Goal: Manage account settings

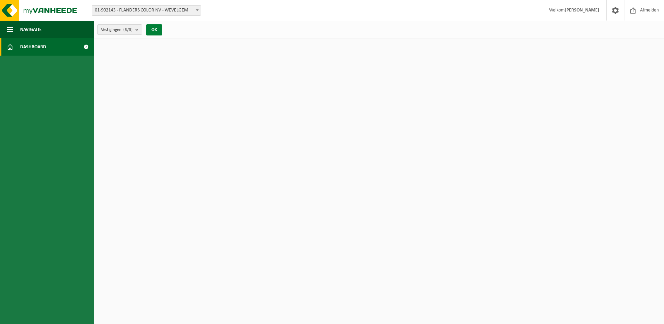
click at [154, 30] on button "OK" at bounding box center [154, 29] width 16 height 11
click at [138, 31] on b "submit" at bounding box center [138, 30] width 6 height 10
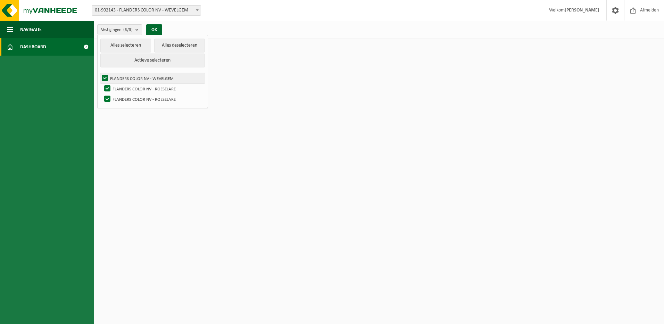
click at [121, 76] on label "FLANDERS COLOR NV - WEVELGEM" at bounding box center [152, 78] width 104 height 10
click at [99, 73] on input "FLANDERS COLOR NV - WEVELGEM" at bounding box center [99, 73] width 0 height 0
click at [121, 76] on label "FLANDERS COLOR NV - WEVELGEM" at bounding box center [152, 78] width 104 height 10
click at [99, 73] on input "FLANDERS COLOR NV - WEVELGEM" at bounding box center [99, 73] width 0 height 0
checkbox input "true"
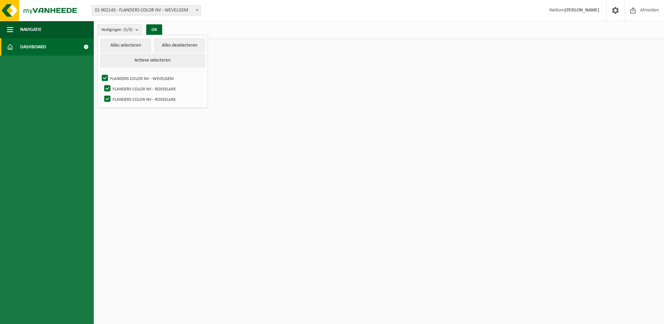
click at [35, 42] on span "Dashboard" at bounding box center [33, 46] width 26 height 17
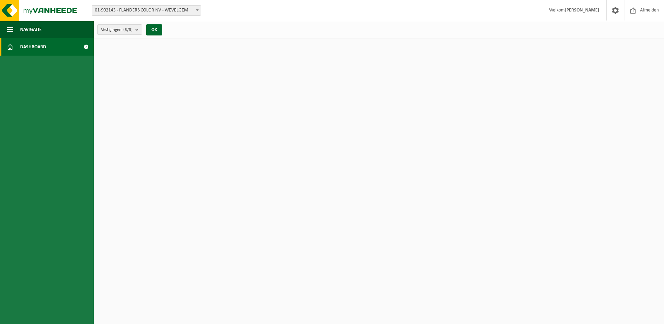
click at [87, 45] on span at bounding box center [86, 46] width 16 height 17
click at [86, 45] on span at bounding box center [86, 46] width 16 height 17
click at [119, 28] on span "Vestigingen (3/3)" at bounding box center [117, 30] width 32 height 10
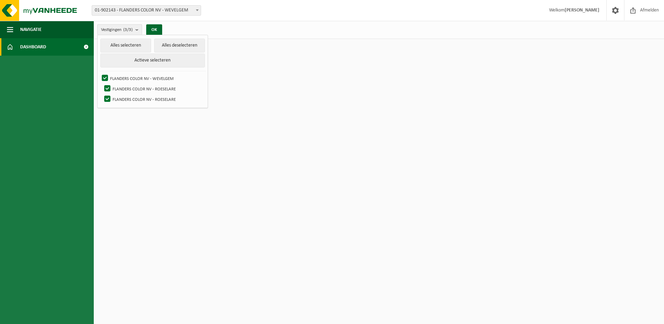
click at [118, 30] on span "Vestigingen (3/3)" at bounding box center [117, 30] width 32 height 10
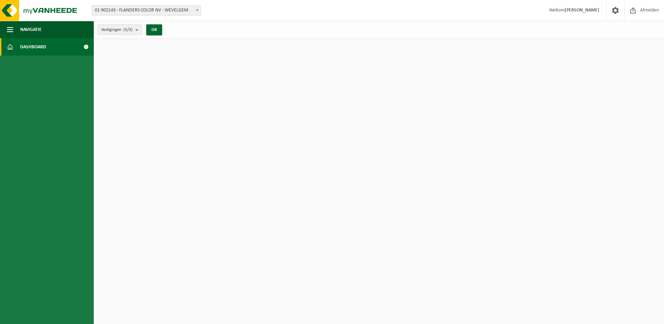
click at [142, 14] on span "01-902143 - FLANDERS COLOR NV - WEVELGEM" at bounding box center [146, 11] width 109 height 10
click at [121, 32] on span "Vestigingen (3/3)" at bounding box center [117, 30] width 32 height 10
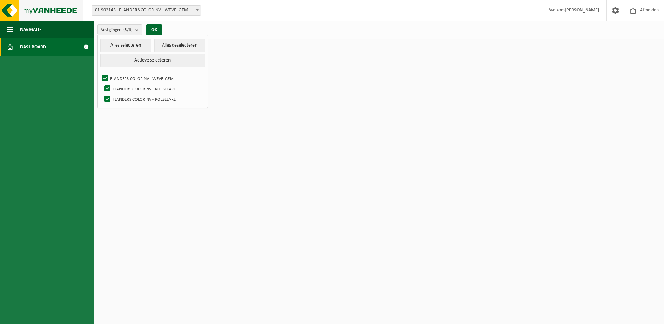
click at [63, 6] on img at bounding box center [41, 10] width 83 height 21
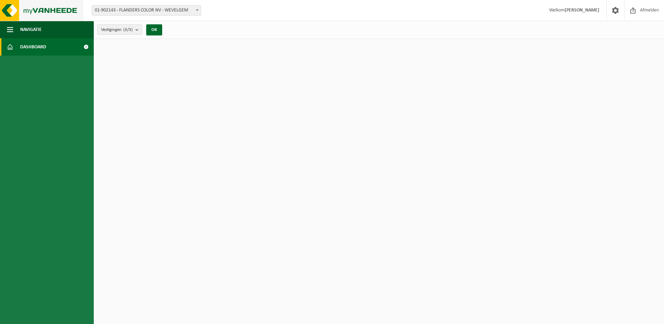
drag, startPoint x: 0, startPoint y: 0, endPoint x: 62, endPoint y: 8, distance: 62.6
click at [62, 8] on img at bounding box center [41, 10] width 83 height 21
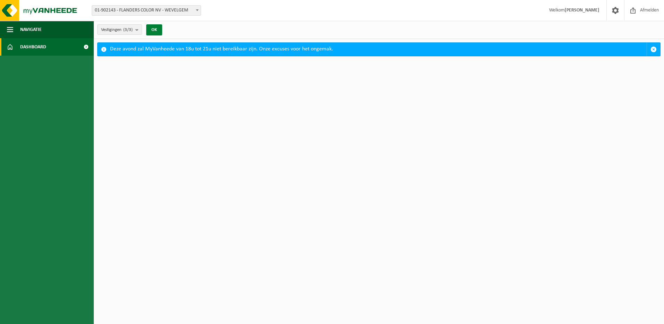
click at [156, 25] on button "OK" at bounding box center [154, 29] width 16 height 11
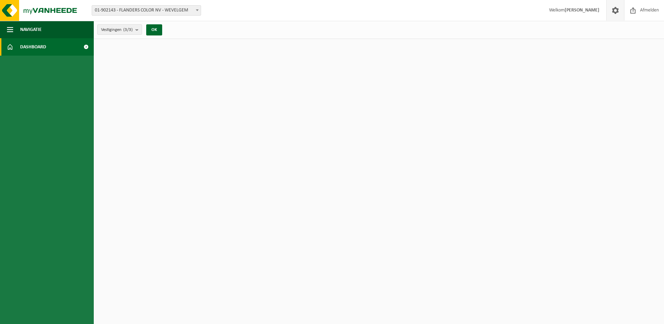
click at [612, 13] on span at bounding box center [615, 10] width 10 height 20
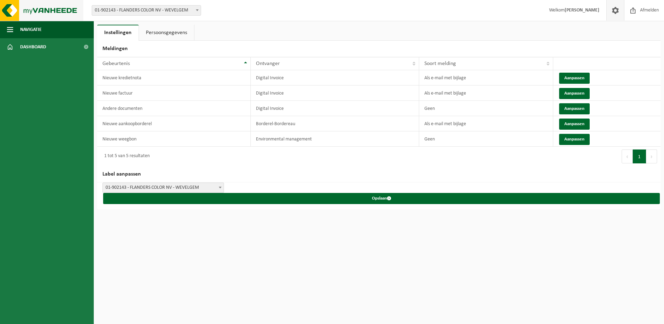
click at [77, 7] on img at bounding box center [41, 10] width 83 height 21
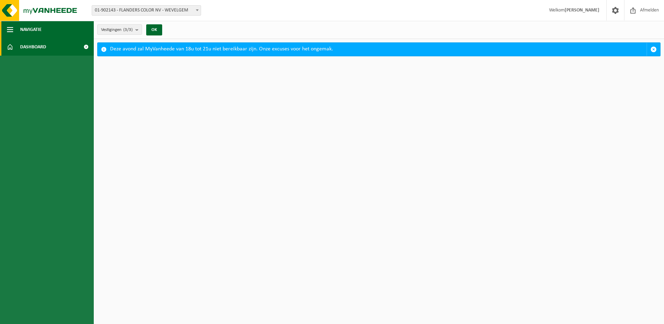
click at [44, 30] on button "Navigatie" at bounding box center [47, 29] width 94 height 17
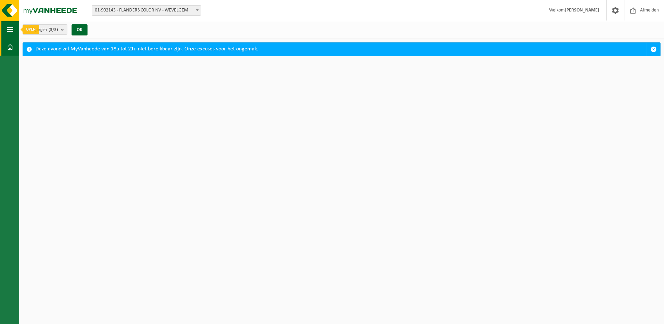
click at [10, 26] on span "button" at bounding box center [10, 29] width 6 height 17
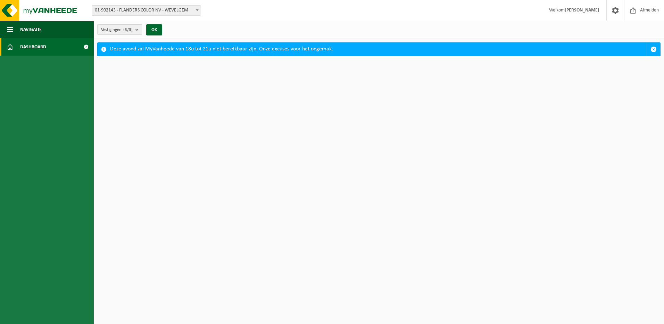
click at [60, 43] on link "Dashboard" at bounding box center [47, 46] width 94 height 17
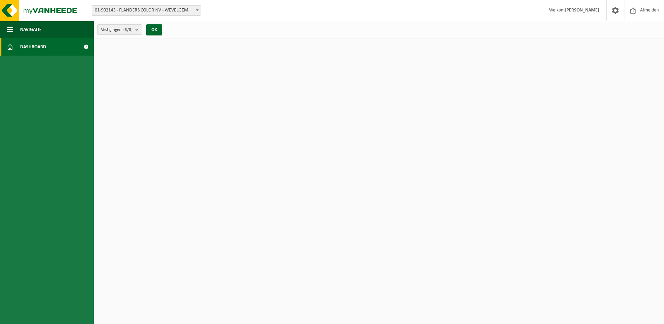
click at [73, 46] on link "Dashboard" at bounding box center [47, 46] width 94 height 17
click at [86, 45] on span at bounding box center [86, 46] width 16 height 17
click at [57, 8] on img at bounding box center [41, 10] width 83 height 21
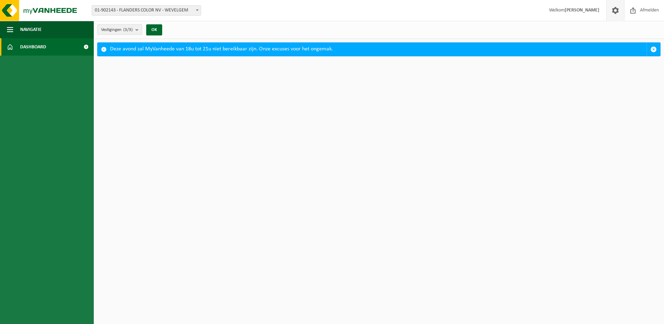
click at [614, 11] on span at bounding box center [615, 10] width 10 height 20
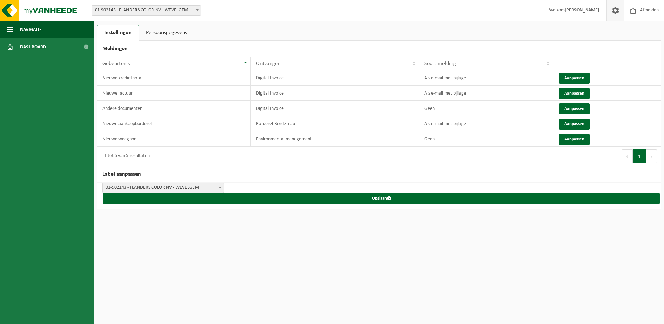
click at [476, 35] on ul "Instellingen Persoonsgegevens" at bounding box center [378, 33] width 563 height 16
click at [164, 185] on span "01-902143 - FLANDERS COLOR NV - WEVELGEM" at bounding box center [163, 188] width 121 height 10
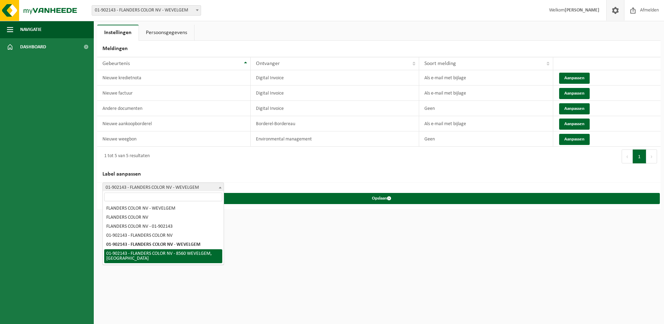
select select "5"
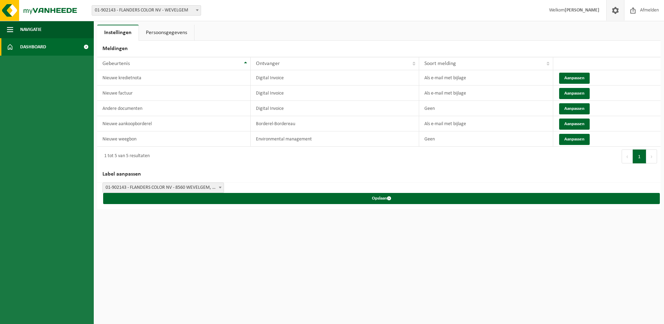
click at [85, 45] on span at bounding box center [86, 46] width 16 height 17
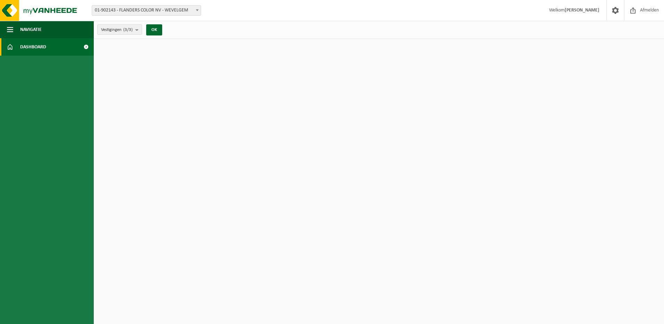
click at [196, 8] on span at bounding box center [197, 10] width 7 height 9
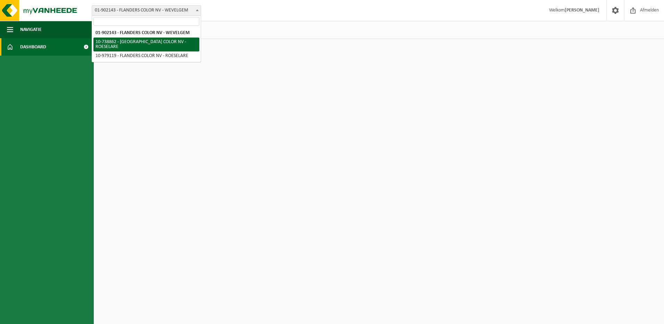
select select "3826"
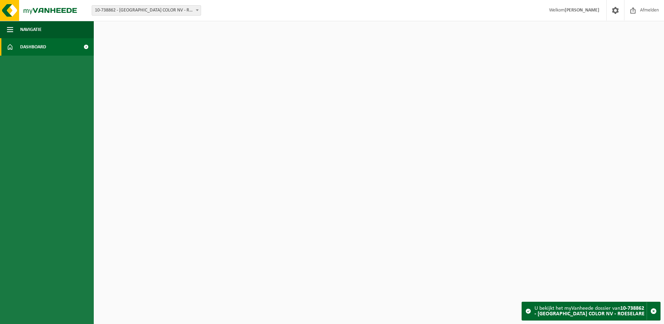
click at [194, 11] on span at bounding box center [197, 10] width 7 height 9
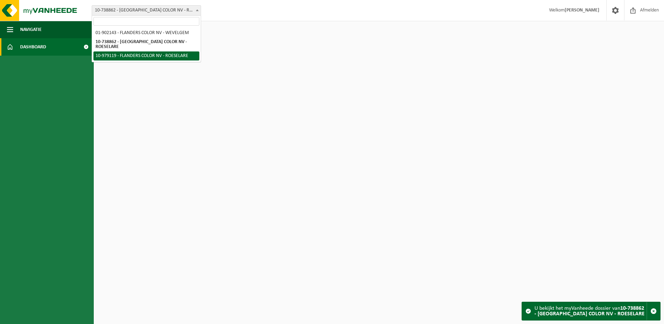
select select "160507"
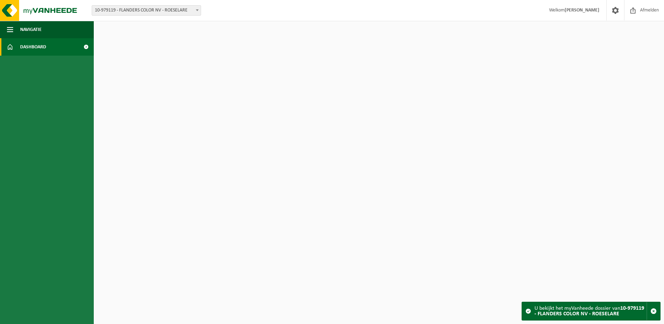
click at [193, 11] on span "10-979119 - FLANDERS COLOR NV - ROESELARE" at bounding box center [146, 11] width 109 height 10
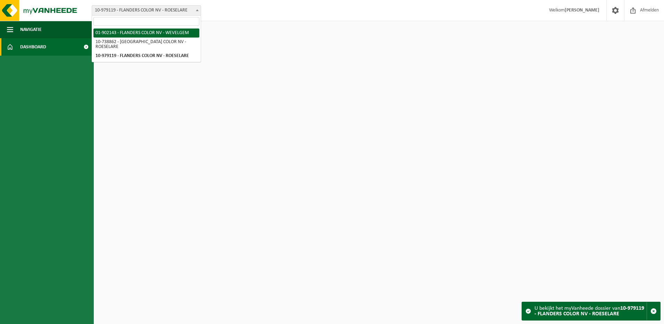
select select "1008"
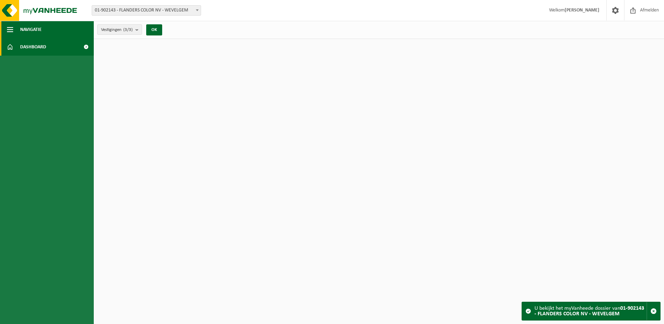
click at [70, 27] on button "Navigatie" at bounding box center [47, 29] width 94 height 17
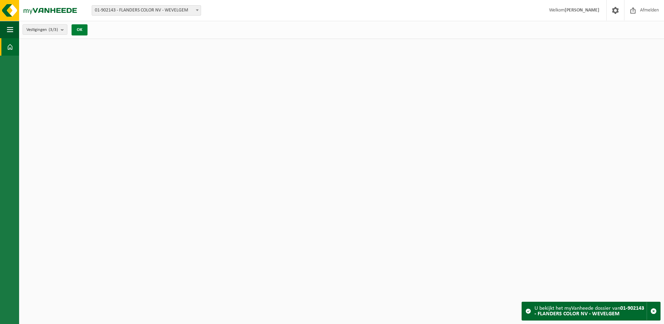
click at [77, 30] on button "OK" at bounding box center [80, 29] width 16 height 11
click at [15, 28] on button "Navigatie" at bounding box center [9, 29] width 19 height 17
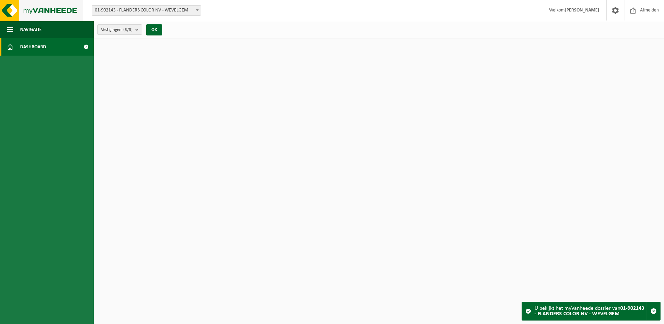
click at [10, 12] on img at bounding box center [41, 10] width 83 height 21
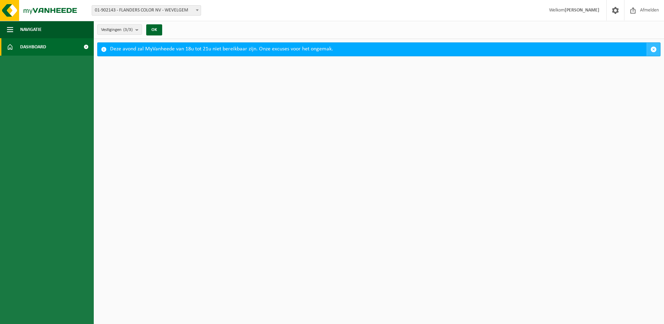
click at [653, 48] on span "button" at bounding box center [653, 49] width 6 height 6
